Goal: Transaction & Acquisition: Purchase product/service

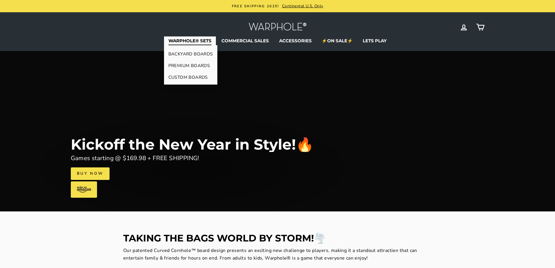
click at [196, 39] on link "WARPHOLE® SETS" at bounding box center [190, 40] width 52 height 9
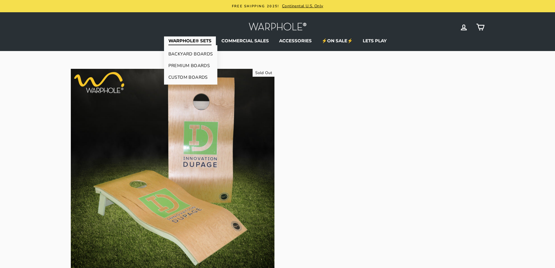
click at [179, 52] on link "BACKYARD BOARDS" at bounding box center [190, 54] width 53 height 12
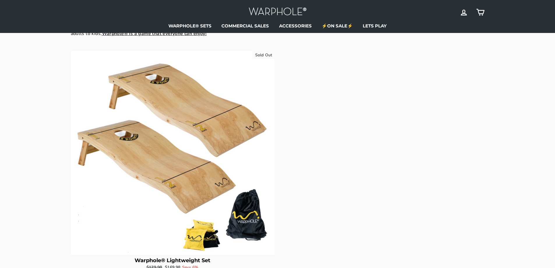
scroll to position [29, 0]
